Goal: Use online tool/utility: Use online tool/utility

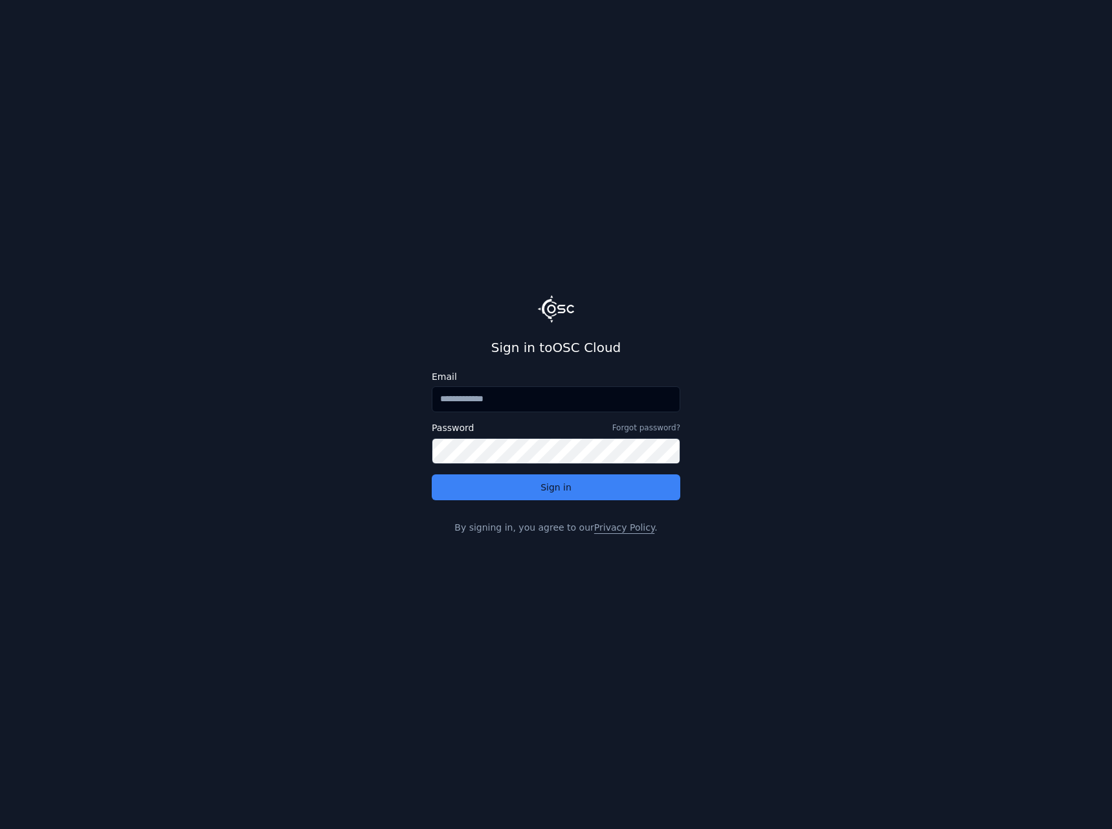
click at [450, 398] on input "Email" at bounding box center [556, 399] width 249 height 26
type input "**********"
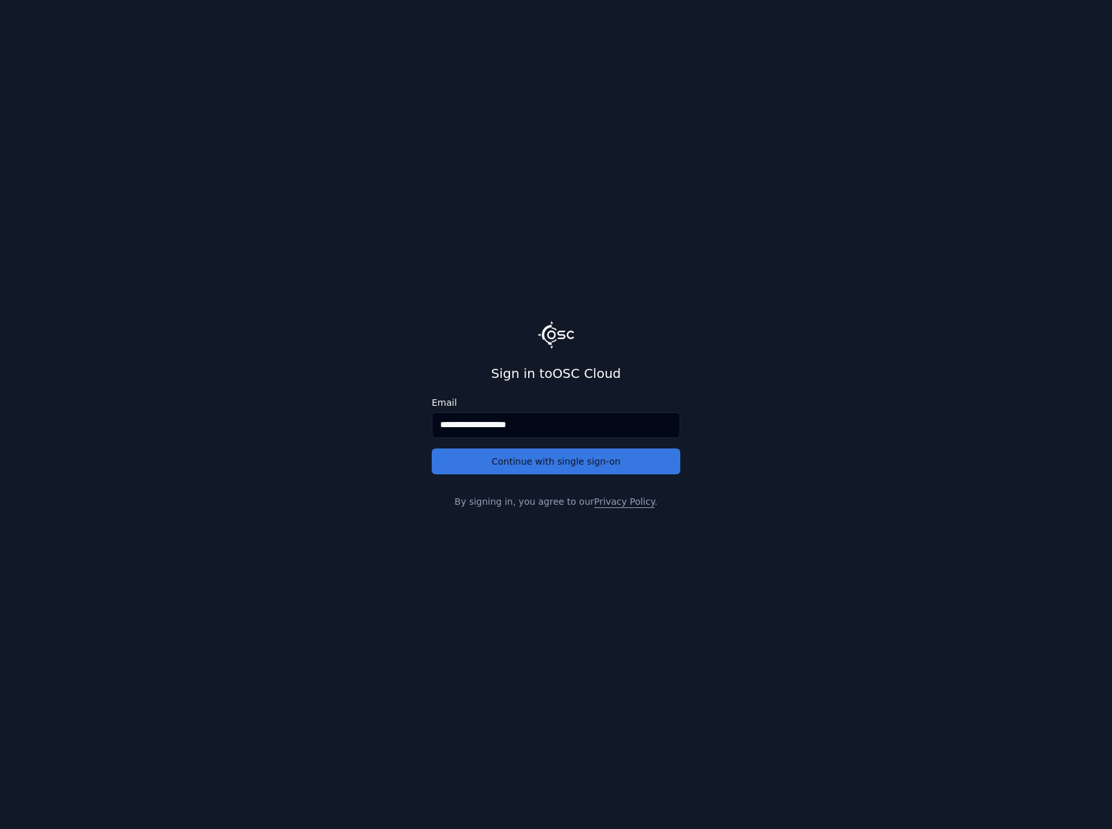
click at [489, 460] on button "Continue with single sign-on" at bounding box center [556, 462] width 249 height 26
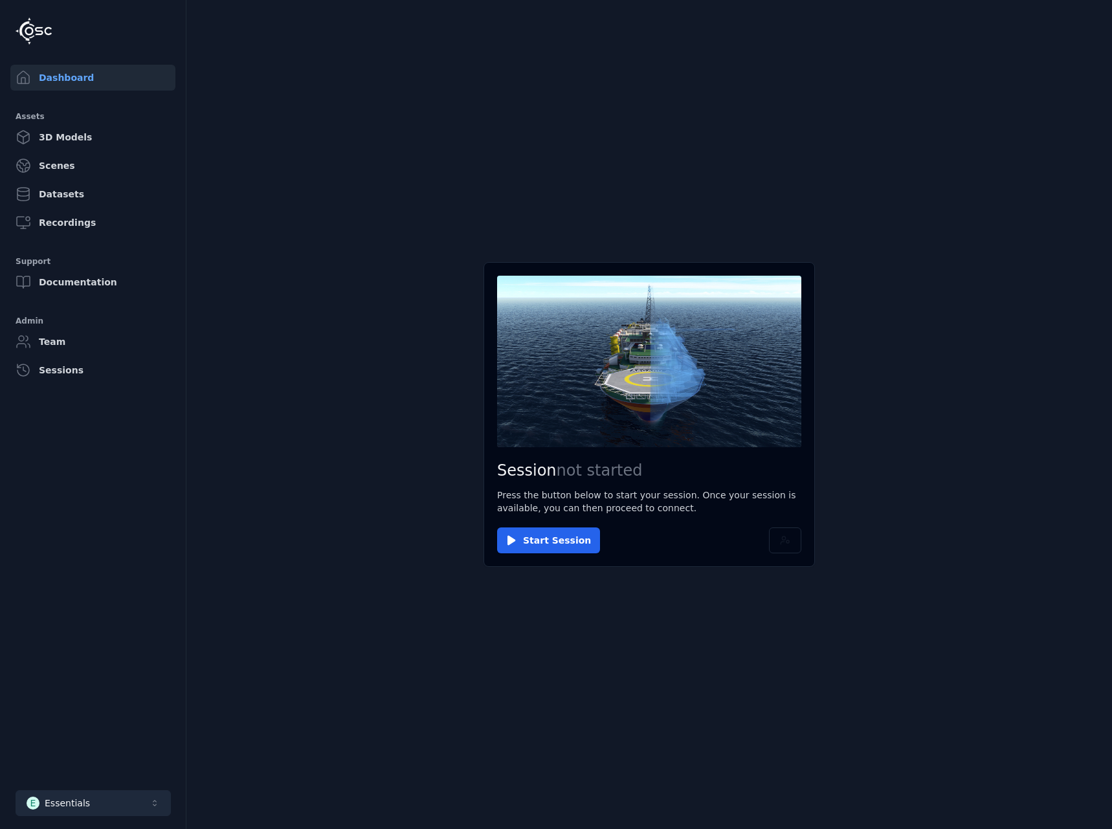
click at [117, 801] on button "E Essentials" at bounding box center [93, 803] width 155 height 26
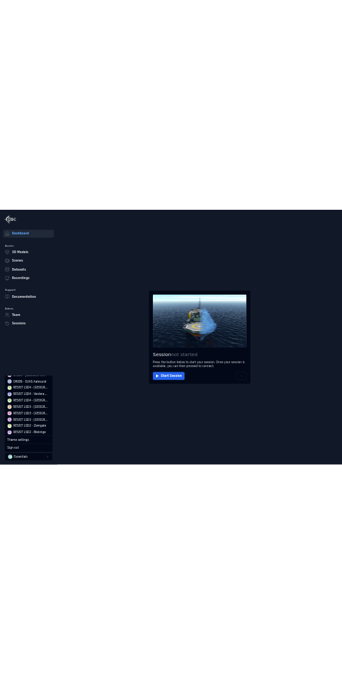
scroll to position [259, 0]
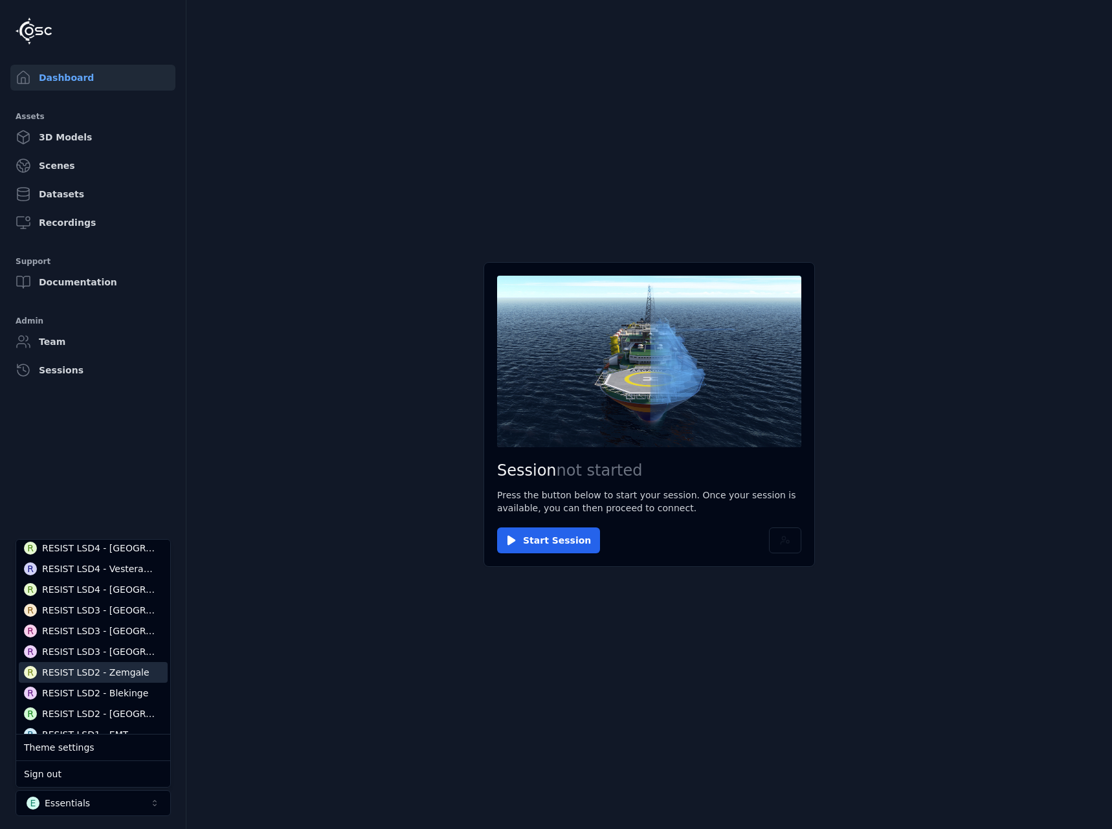
click at [105, 673] on div "RESIST LSD2 - Zemgale" at bounding box center [95, 672] width 107 height 13
click at [544, 539] on button "Start Session" at bounding box center [548, 540] width 103 height 26
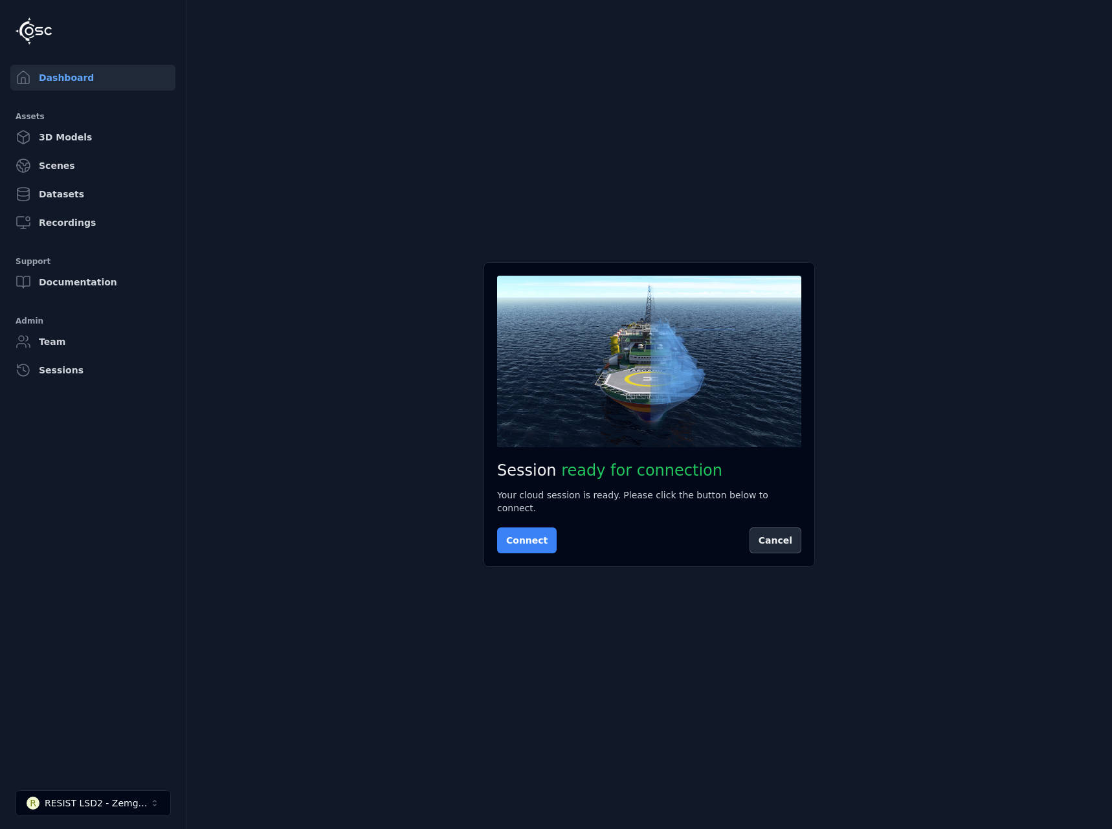
click at [516, 535] on button "Connect" at bounding box center [527, 540] width 60 height 26
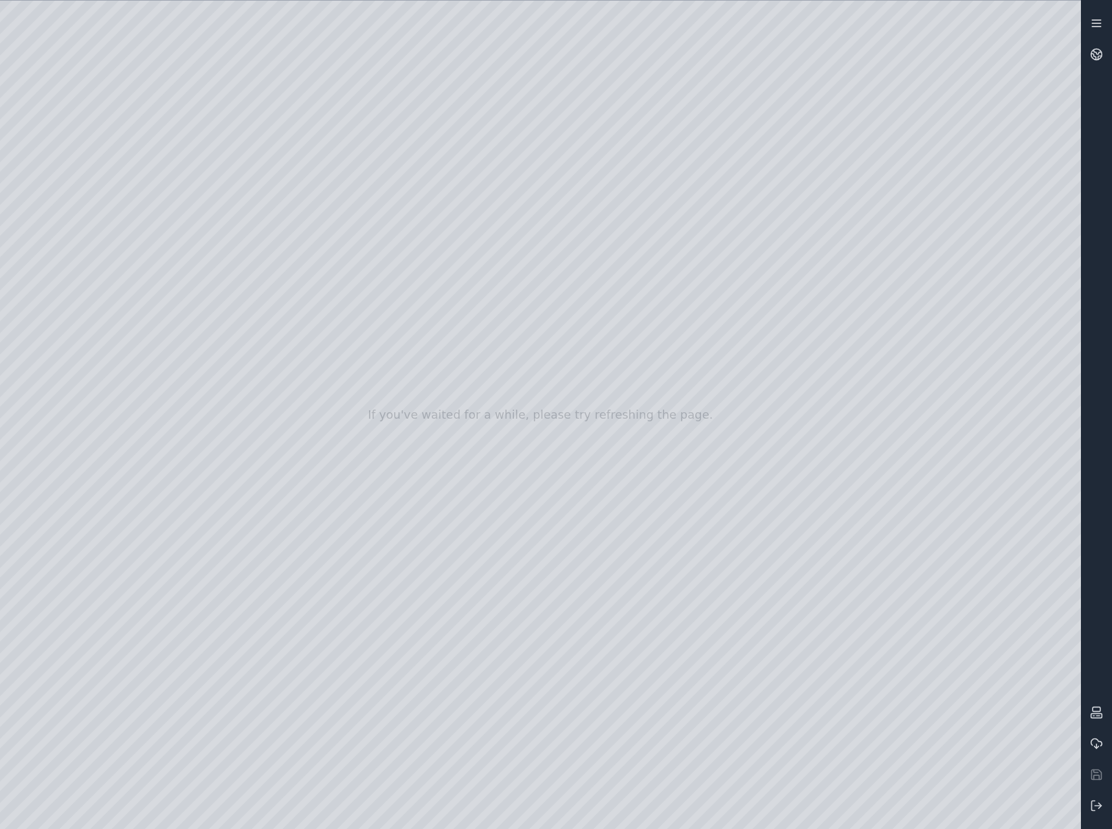
click at [1092, 26] on icon at bounding box center [1096, 23] width 13 height 13
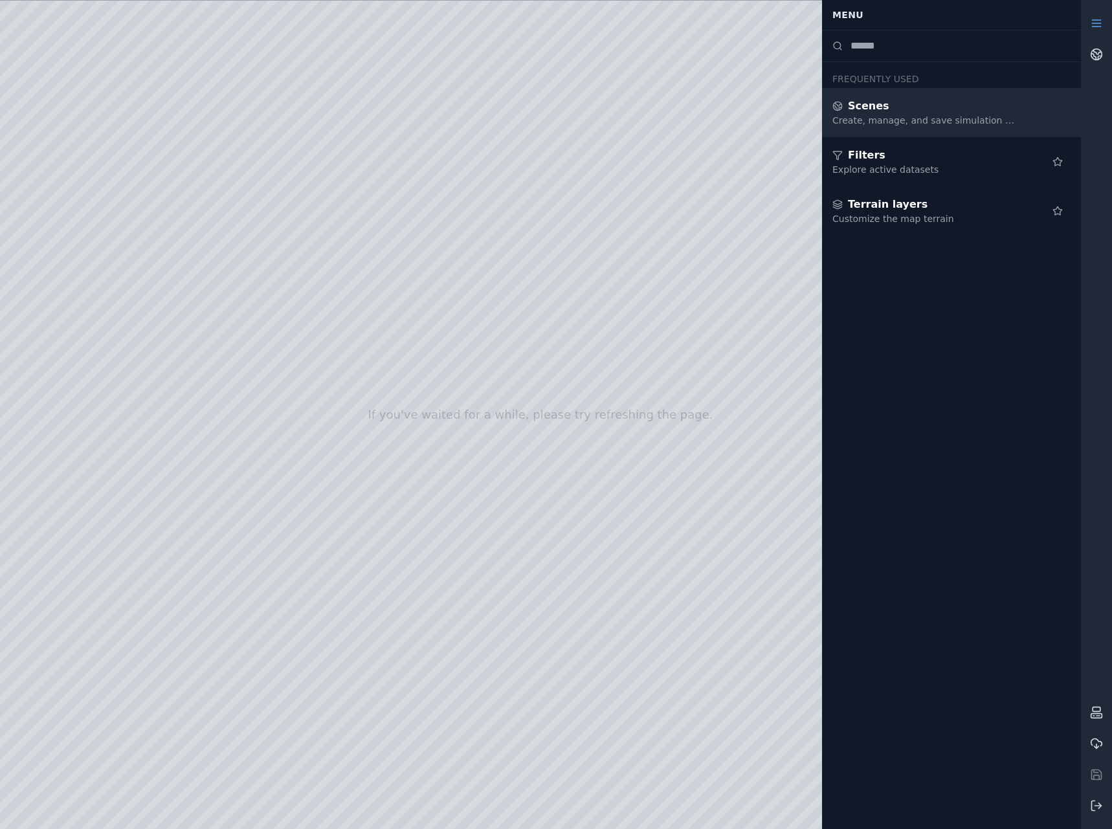
click at [906, 127] on div "Scenes Create, manage, and save simulation scenes" at bounding box center [951, 112] width 259 height 49
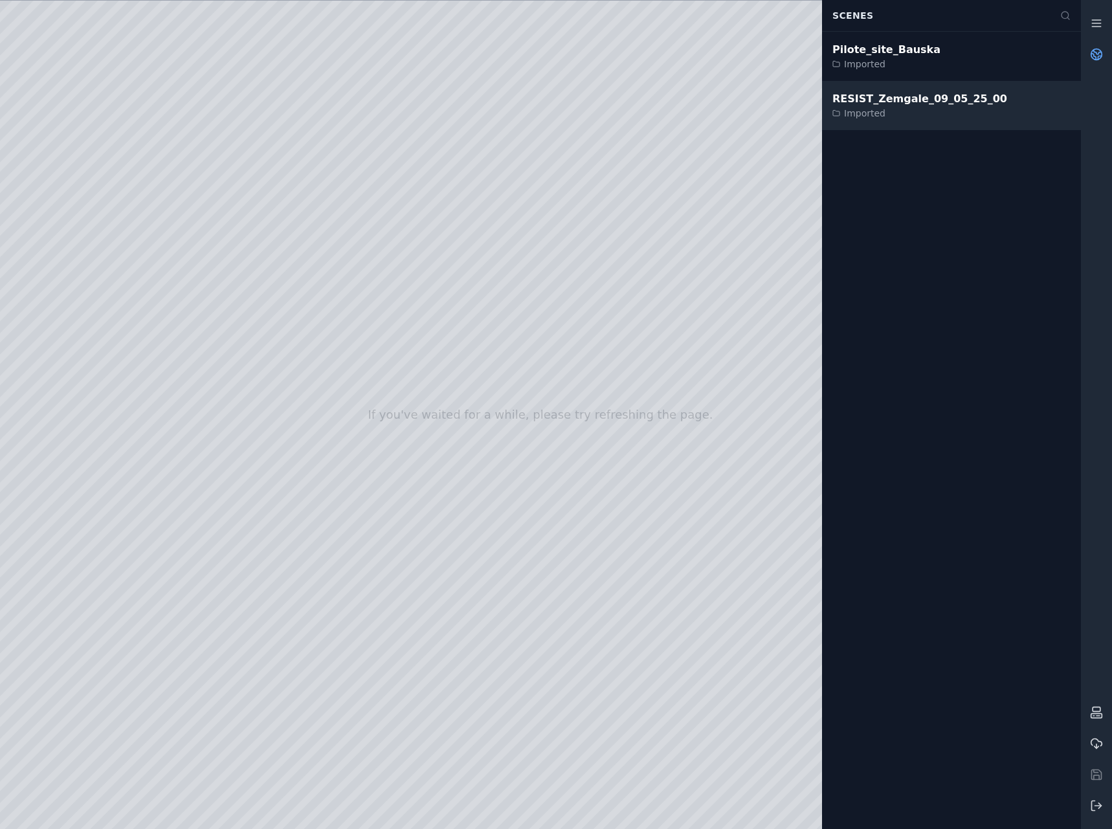
click at [906, 118] on div "Imported" at bounding box center [919, 113] width 175 height 13
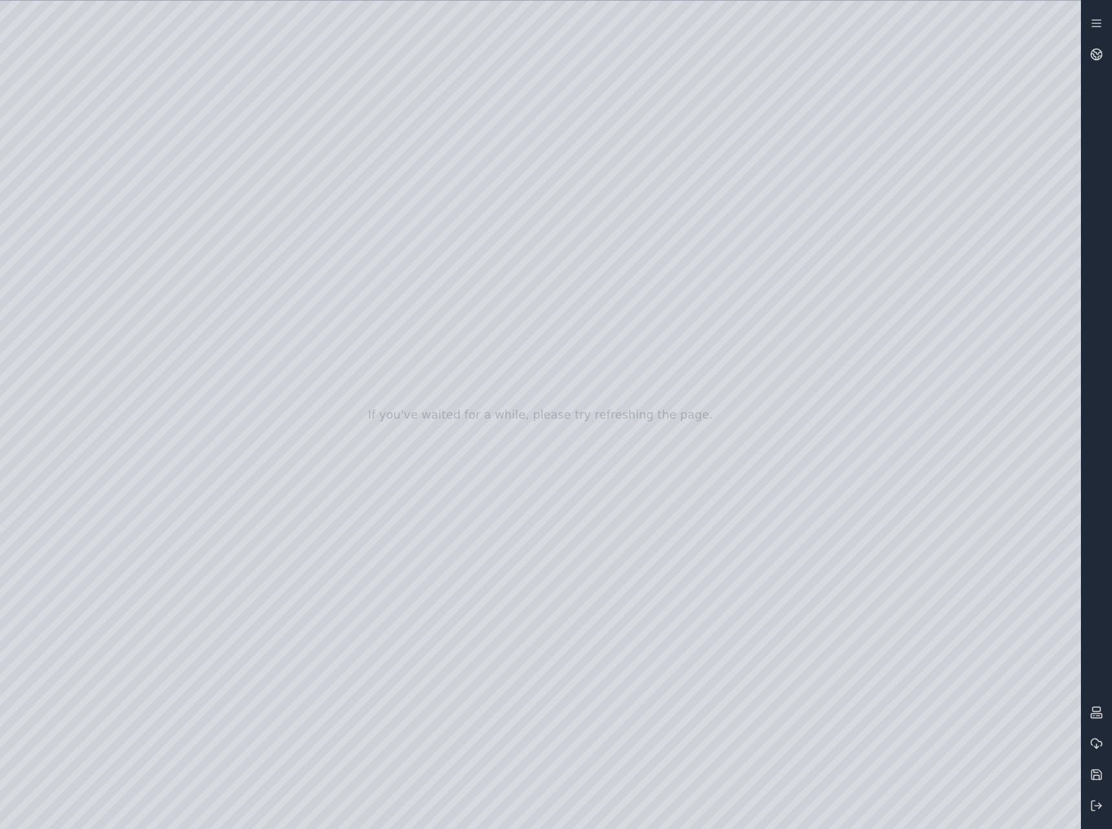
drag, startPoint x: 463, startPoint y: 164, endPoint x: 546, endPoint y: 208, distance: 93.2
drag, startPoint x: 559, startPoint y: 208, endPoint x: 623, endPoint y: 238, distance: 70.7
drag, startPoint x: 477, startPoint y: 158, endPoint x: 628, endPoint y: 661, distance: 525.0
drag, startPoint x: 359, startPoint y: 387, endPoint x: 307, endPoint y: 355, distance: 60.5
click at [66, 179] on div at bounding box center [540, 415] width 1081 height 828
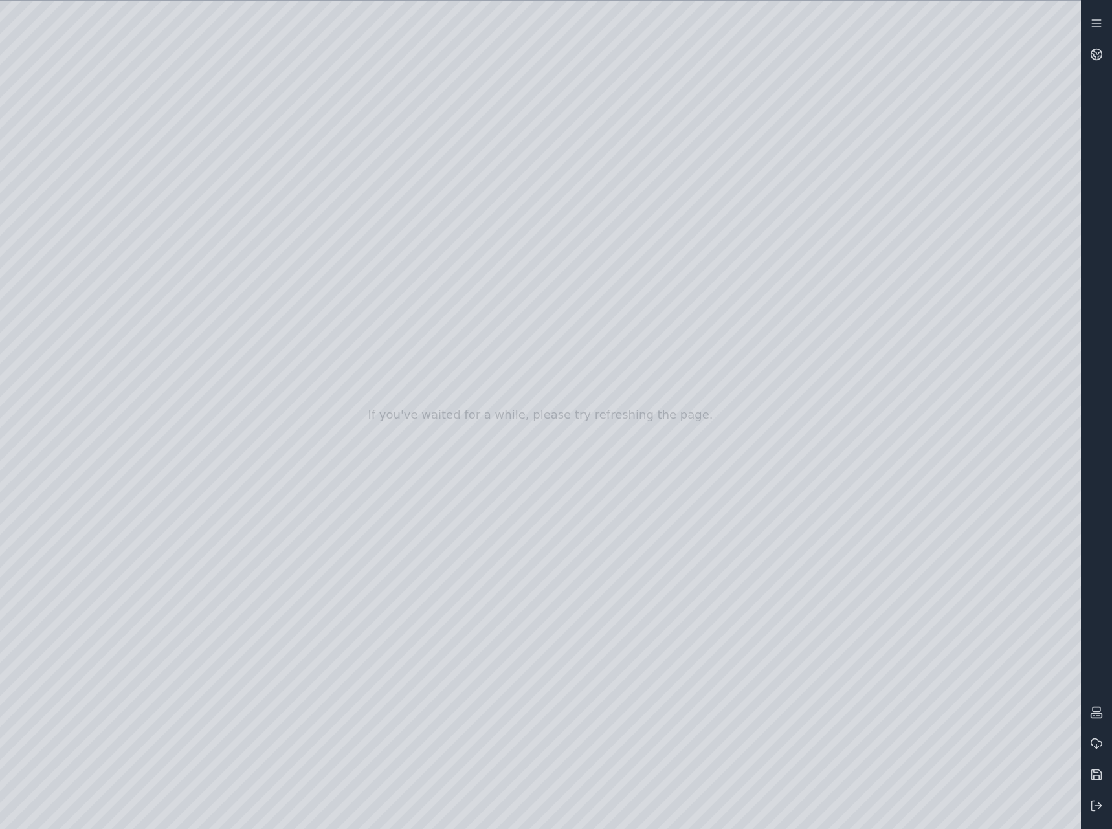
click at [66, 176] on div at bounding box center [540, 415] width 1081 height 828
click at [73, 205] on div at bounding box center [540, 415] width 1081 height 828
click at [76, 461] on div at bounding box center [540, 415] width 1081 height 828
click at [204, 236] on div at bounding box center [540, 415] width 1081 height 828
click at [197, 313] on div at bounding box center [540, 415] width 1081 height 828
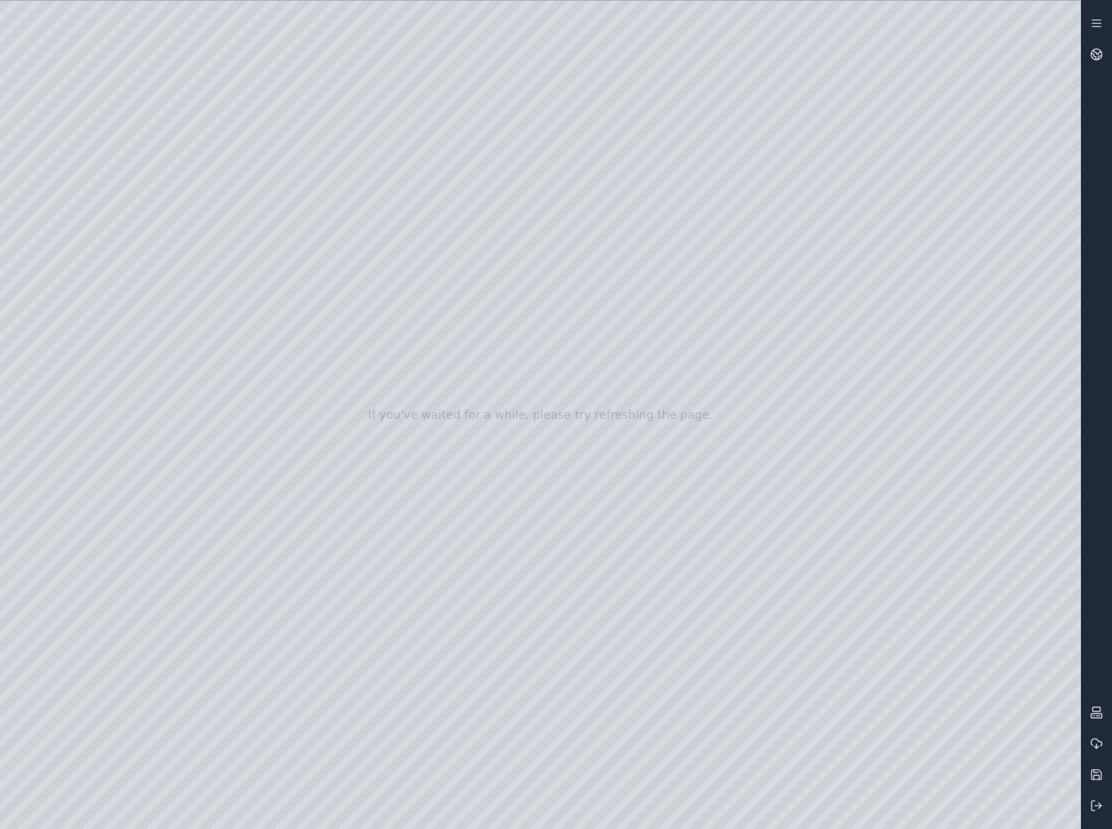
drag, startPoint x: 559, startPoint y: 300, endPoint x: 586, endPoint y: 251, distance: 56.5
drag, startPoint x: 574, startPoint y: 311, endPoint x: 633, endPoint y: 305, distance: 59.2
drag, startPoint x: 615, startPoint y: 349, endPoint x: 663, endPoint y: 348, distance: 47.9
click at [663, 348] on div at bounding box center [540, 415] width 1081 height 828
click at [155, 163] on div at bounding box center [540, 415] width 1081 height 828
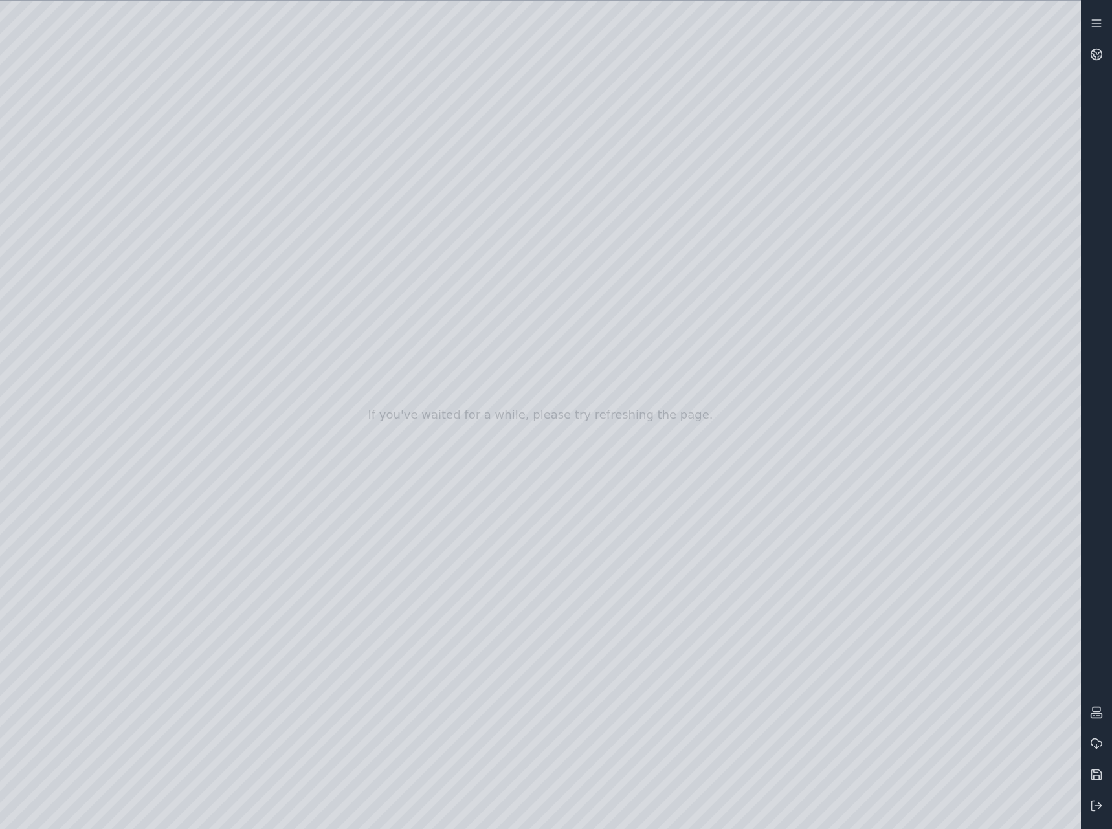
drag, startPoint x: 410, startPoint y: 379, endPoint x: 418, endPoint y: 384, distance: 9.9
drag, startPoint x: 397, startPoint y: 443, endPoint x: 504, endPoint y: 466, distance: 109.3
click at [72, 463] on div at bounding box center [540, 415] width 1081 height 828
click at [198, 241] on div at bounding box center [540, 415] width 1081 height 828
click at [194, 278] on div at bounding box center [540, 415] width 1081 height 828
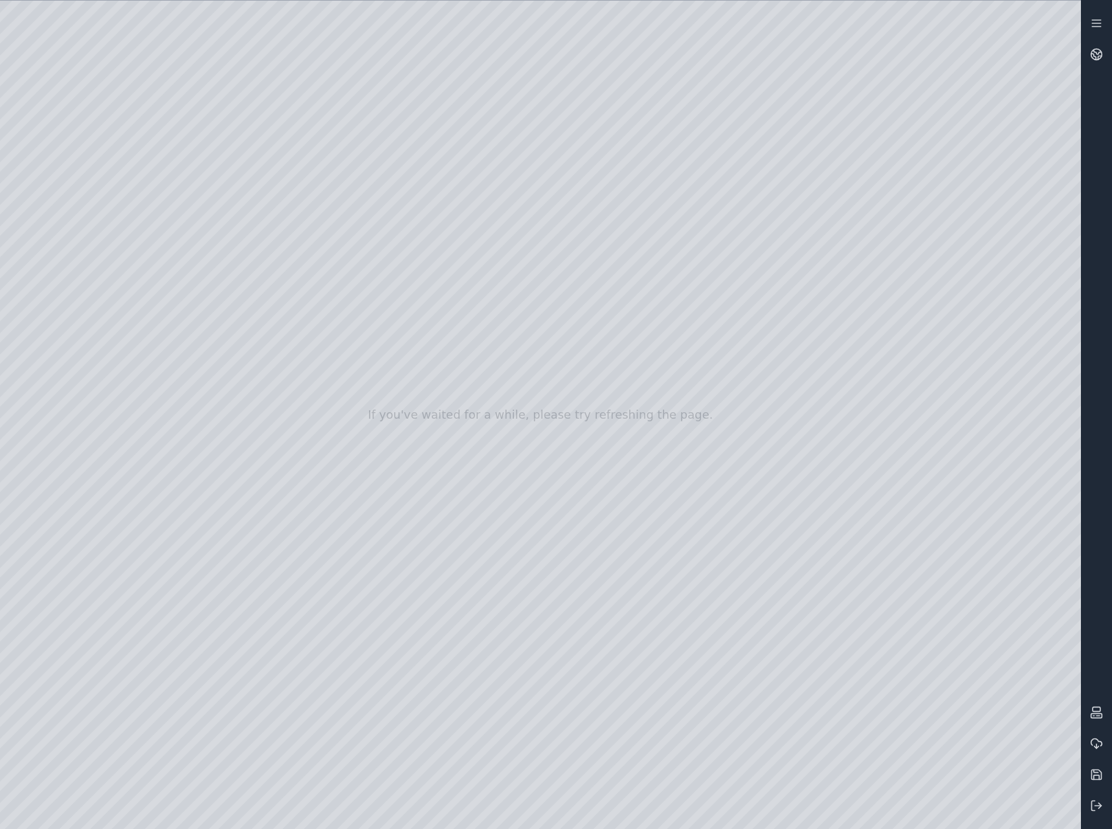
drag, startPoint x: 553, startPoint y: 450, endPoint x: 535, endPoint y: 395, distance: 58.1
click at [160, 157] on div at bounding box center [540, 415] width 1081 height 828
drag, startPoint x: 518, startPoint y: 498, endPoint x: 466, endPoint y: 475, distance: 56.5
drag, startPoint x: 470, startPoint y: 504, endPoint x: 500, endPoint y: 432, distance: 77.8
click at [1100, 53] on icon at bounding box center [1096, 54] width 13 height 13
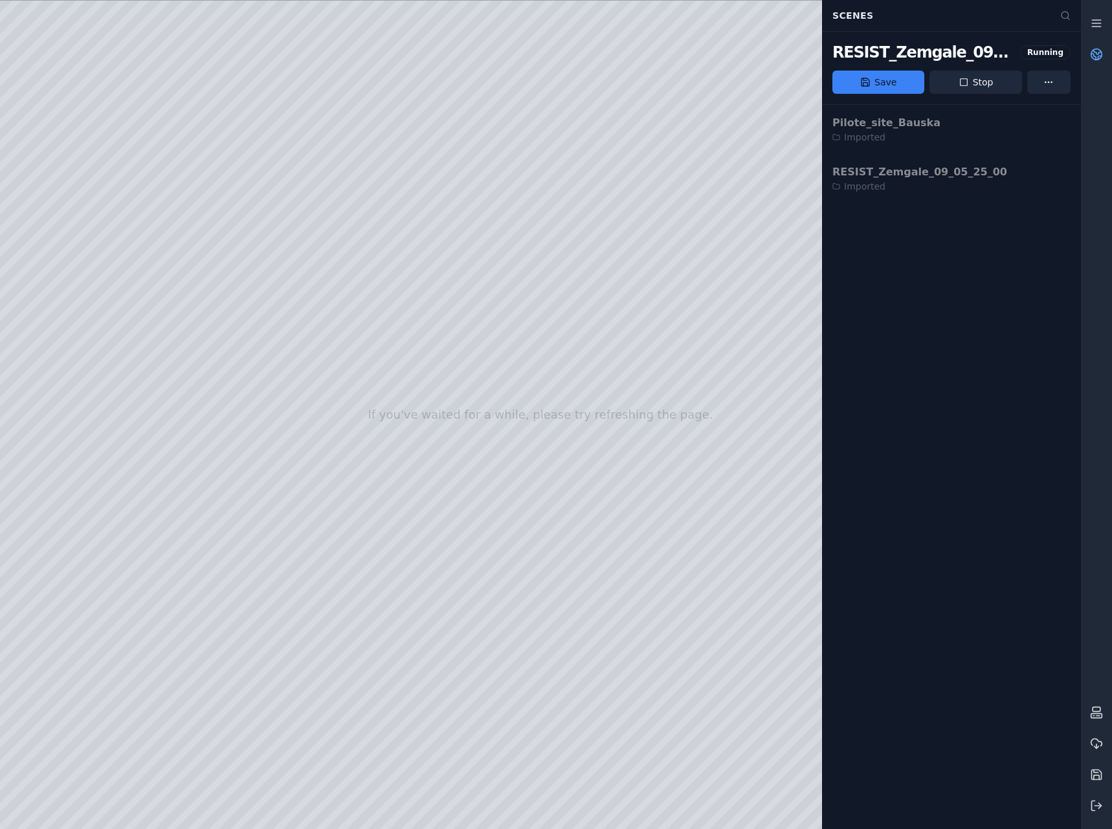
click at [72, 173] on div at bounding box center [540, 415] width 1081 height 828
click at [83, 244] on div at bounding box center [540, 415] width 1081 height 828
click at [366, 234] on div at bounding box center [540, 415] width 1081 height 828
click at [97, 269] on div at bounding box center [540, 415] width 1081 height 828
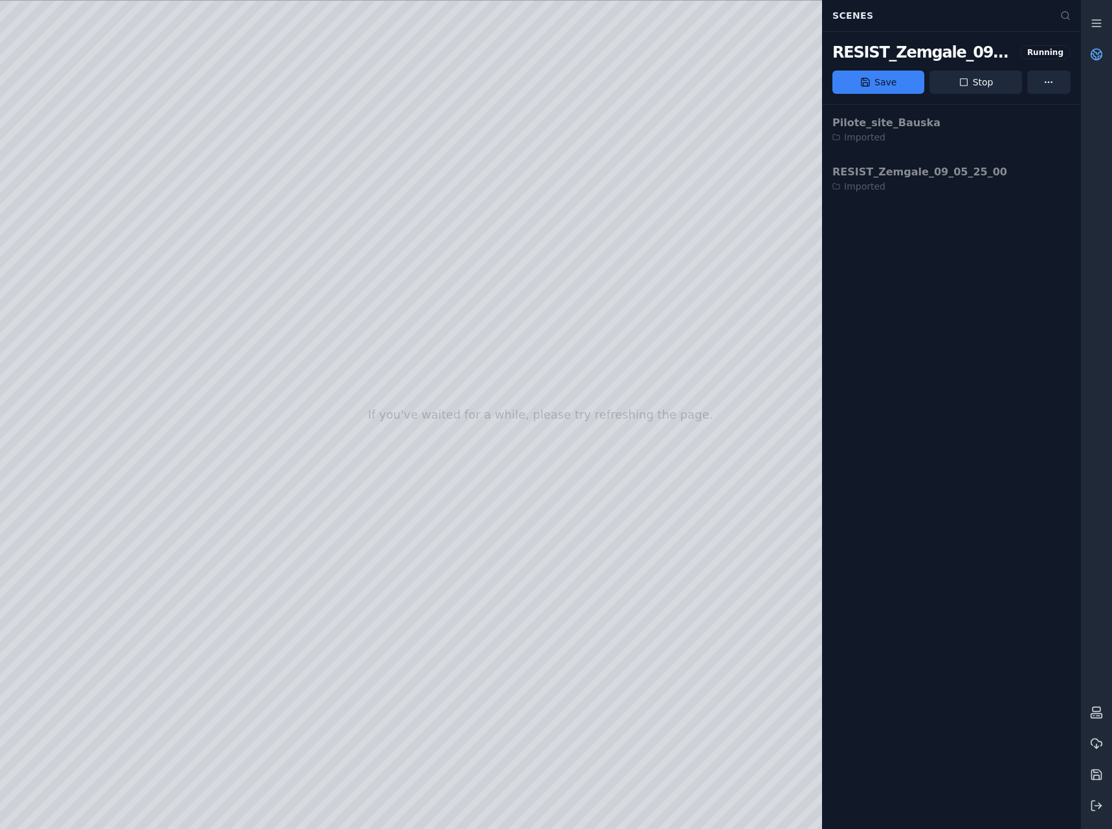
click at [97, 302] on div at bounding box center [540, 415] width 1081 height 828
click at [141, 164] on div at bounding box center [540, 415] width 1081 height 828
click at [168, 165] on div at bounding box center [540, 415] width 1081 height 828
click at [1098, 28] on icon at bounding box center [1096, 23] width 13 height 13
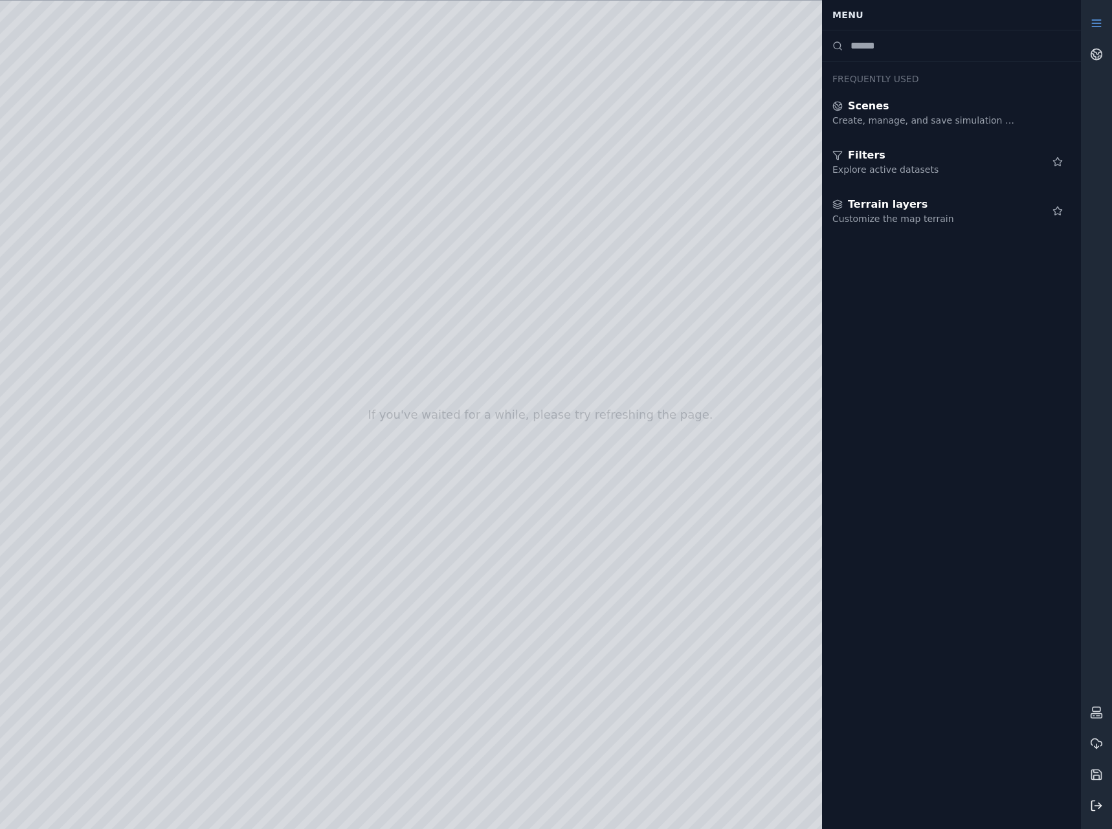
click at [1097, 806] on line at bounding box center [1098, 806] width 6 height 0
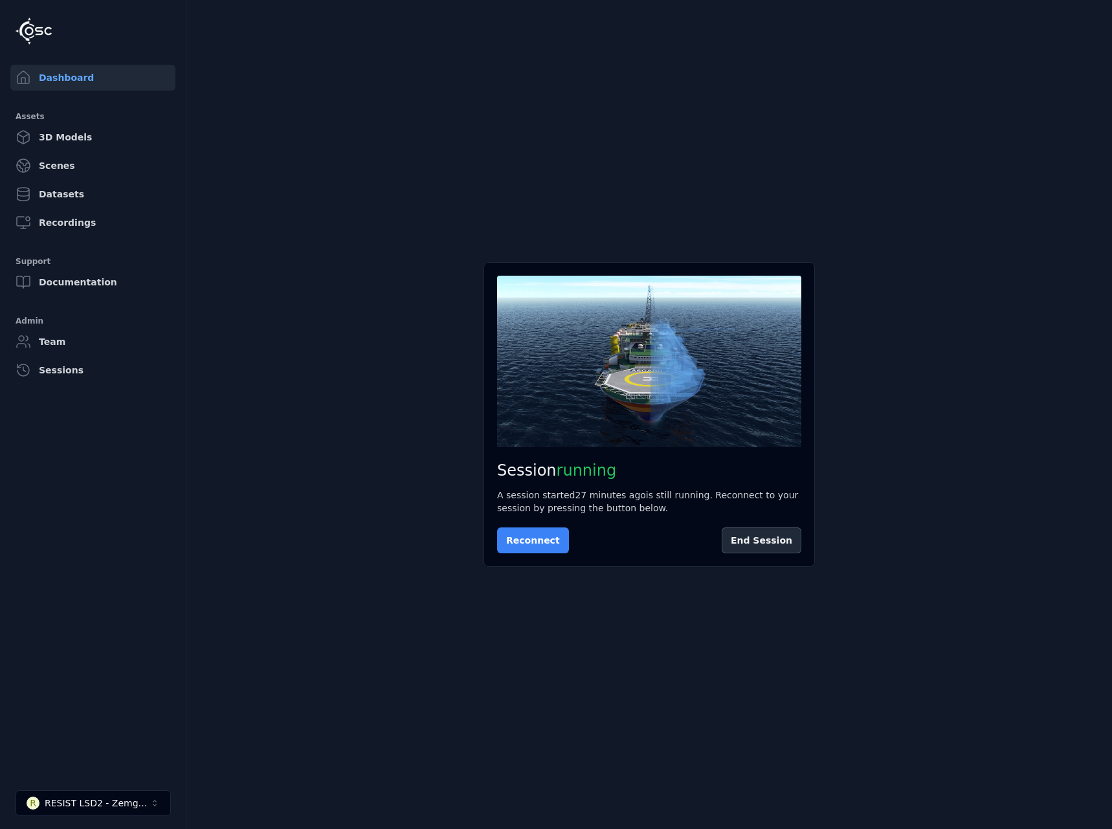
click at [535, 546] on button "Reconnect" at bounding box center [533, 540] width 72 height 26
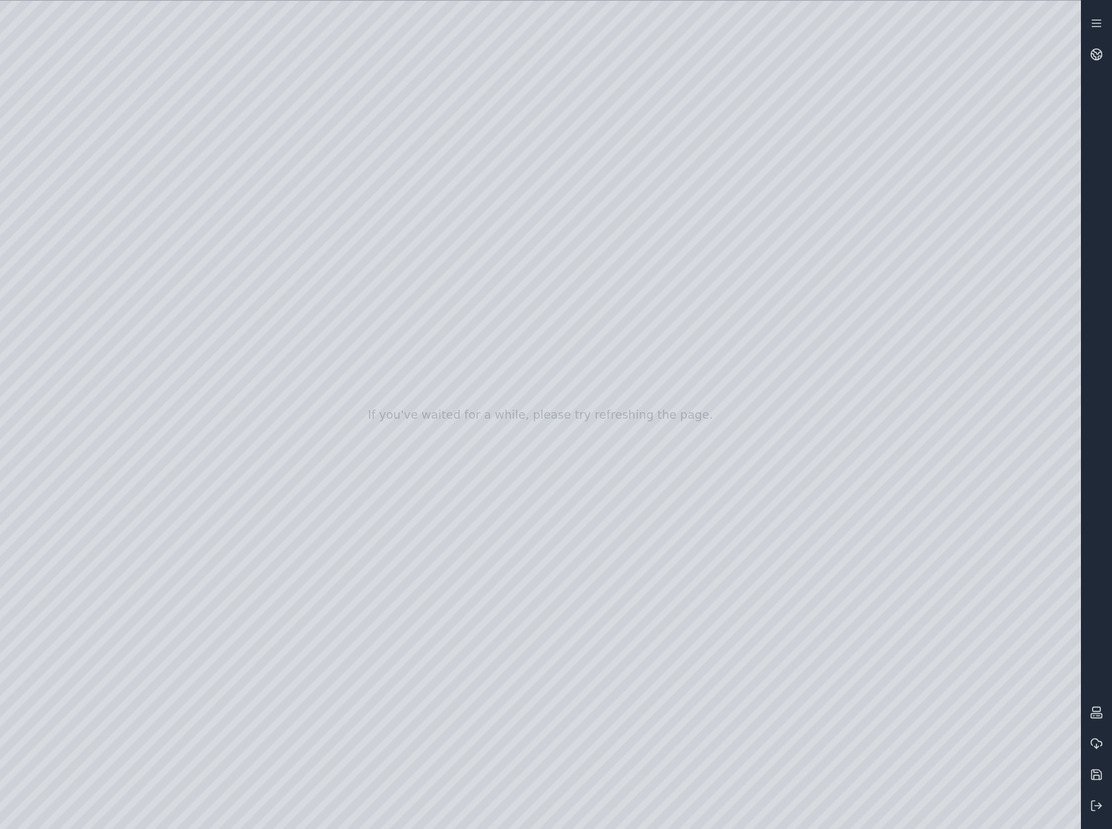
drag, startPoint x: 390, startPoint y: 272, endPoint x: 612, endPoint y: 801, distance: 574.1
drag, startPoint x: 379, startPoint y: 463, endPoint x: 438, endPoint y: 953, distance: 494.1
drag, startPoint x: 465, startPoint y: 425, endPoint x: 603, endPoint y: 1100, distance: 688.8
drag, startPoint x: 496, startPoint y: 617, endPoint x: 296, endPoint y: 404, distance: 291.7
drag, startPoint x: 382, startPoint y: 486, endPoint x: 586, endPoint y: 539, distance: 211.3
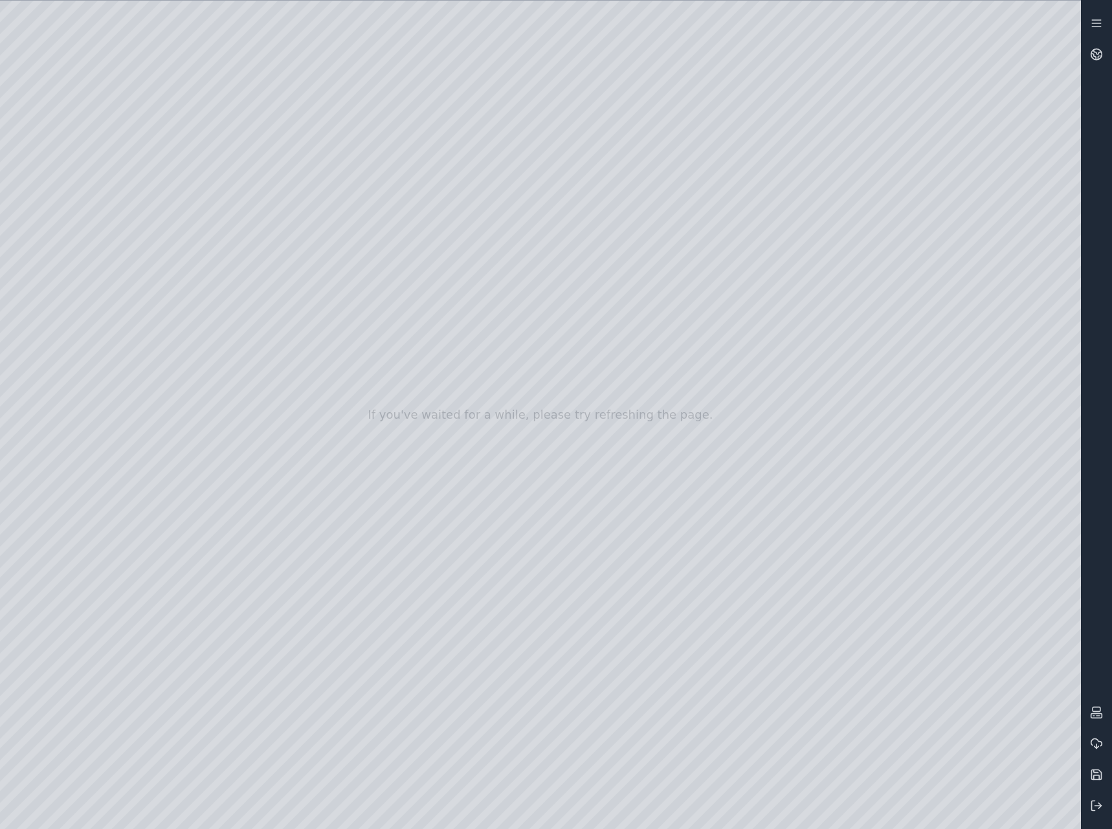
drag, startPoint x: 213, startPoint y: 581, endPoint x: 382, endPoint y: 424, distance: 230.8
drag, startPoint x: 510, startPoint y: 286, endPoint x: 498, endPoint y: 676, distance: 389.8
drag, startPoint x: 439, startPoint y: 612, endPoint x: 540, endPoint y: 326, distance: 303.4
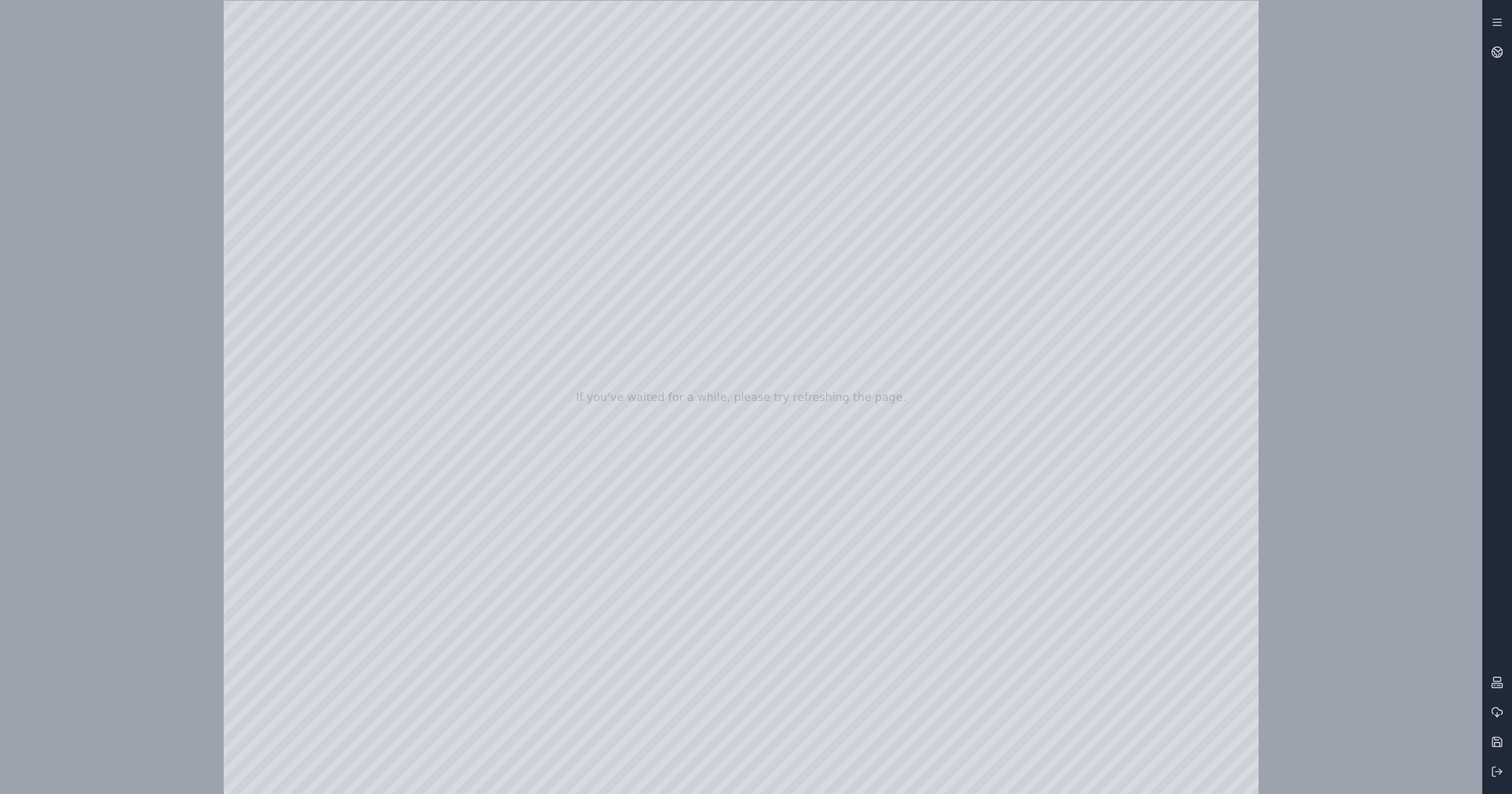
drag, startPoint x: 798, startPoint y: 371, endPoint x: 780, endPoint y: 381, distance: 20.6
